Goal: Task Accomplishment & Management: Use online tool/utility

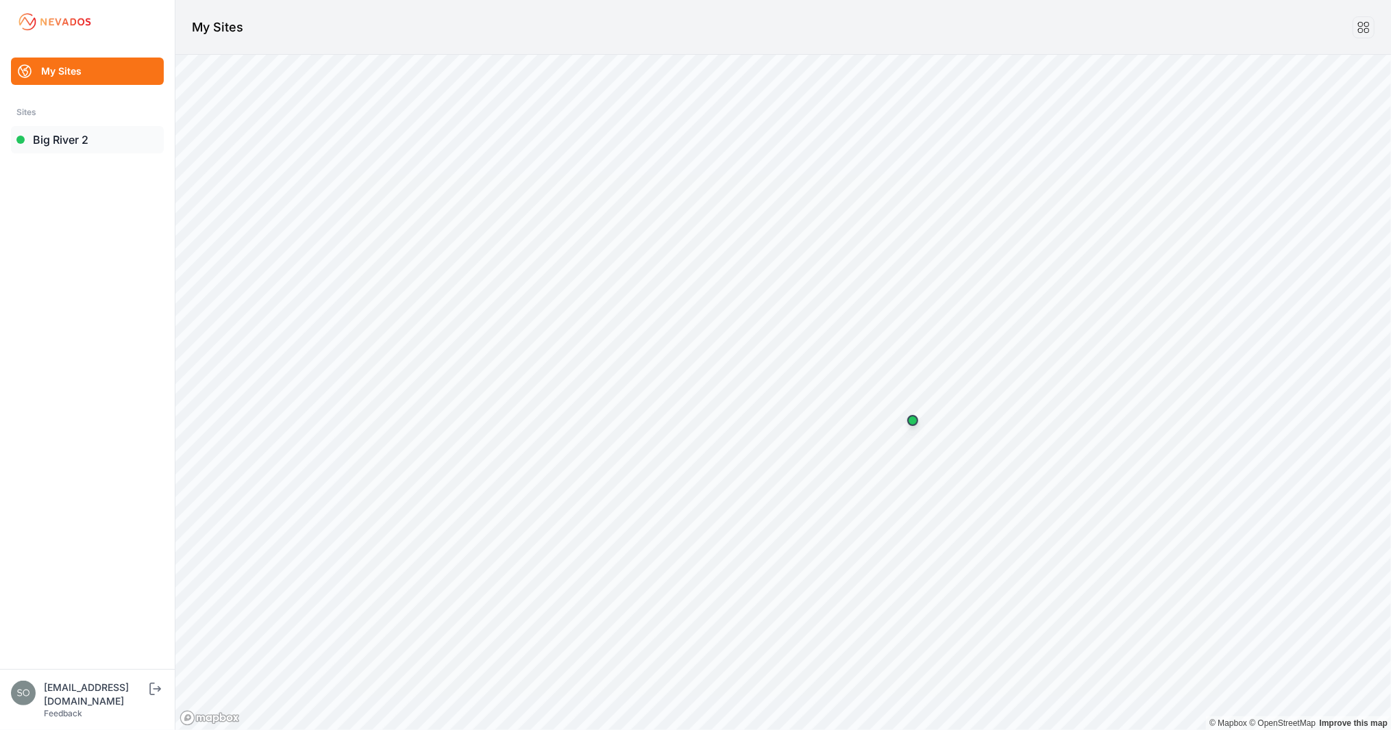
click at [55, 145] on link "Big River 2" at bounding box center [87, 139] width 153 height 27
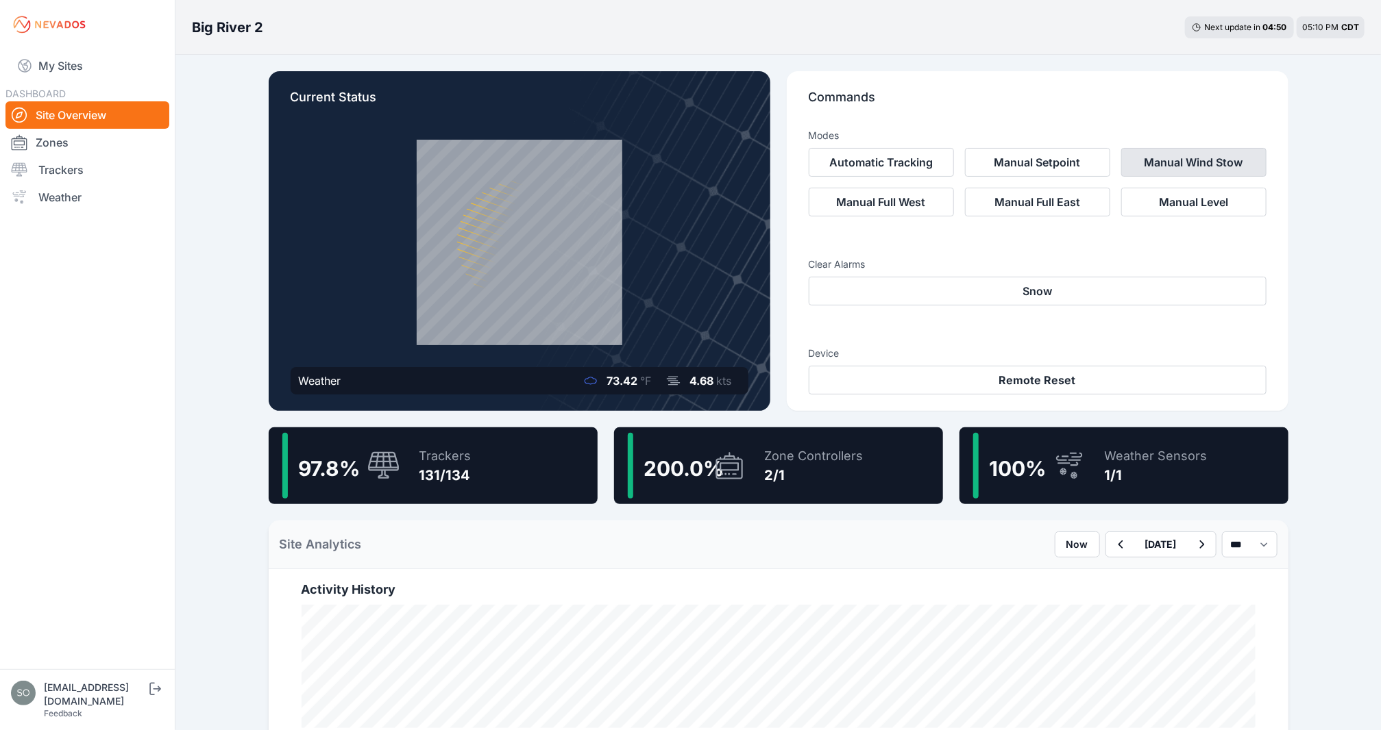
click at [1153, 165] on button "Manual Wind Stow" at bounding box center [1193, 162] width 145 height 29
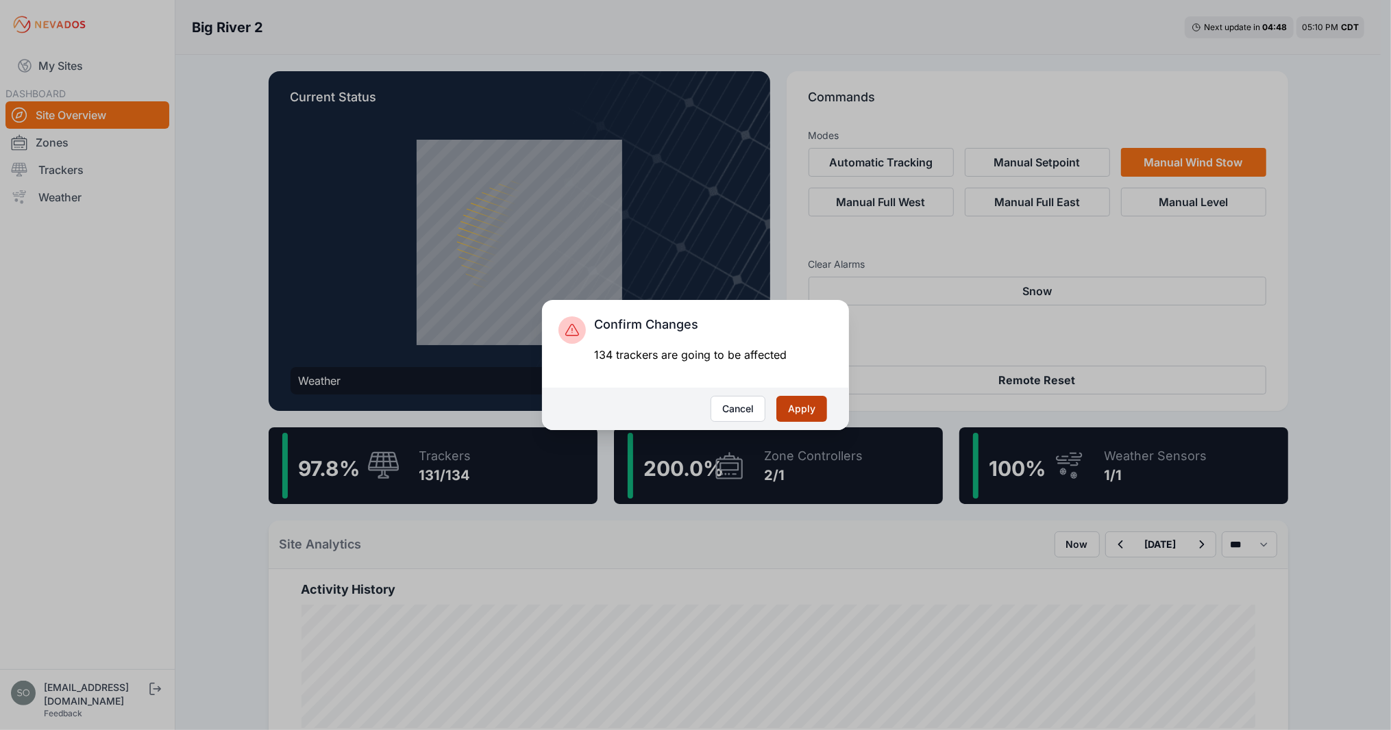
click at [791, 404] on button "Apply" at bounding box center [801, 409] width 51 height 26
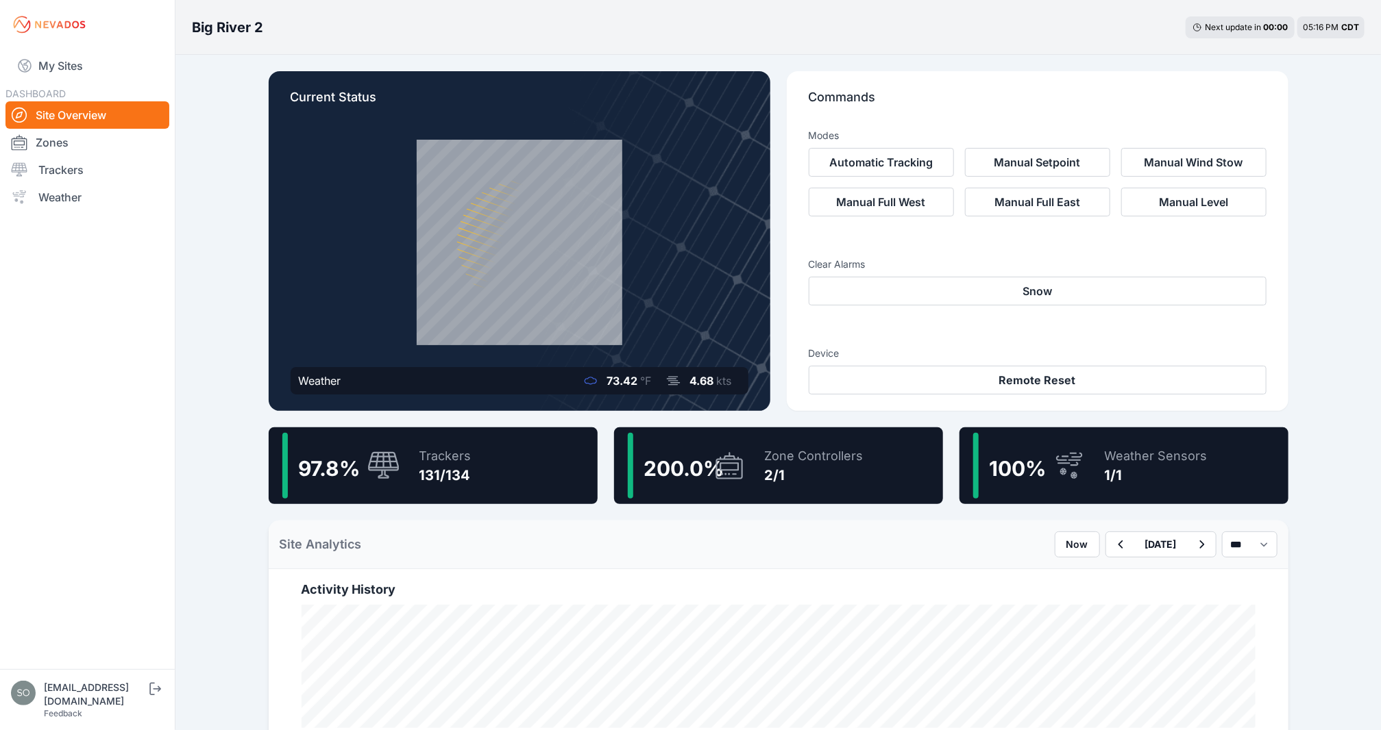
click at [73, 497] on nav "My Sites DASHBOARD Site Overview Zones Trackers Weather" at bounding box center [87, 353] width 175 height 609
